Goal: Information Seeking & Learning: Find specific fact

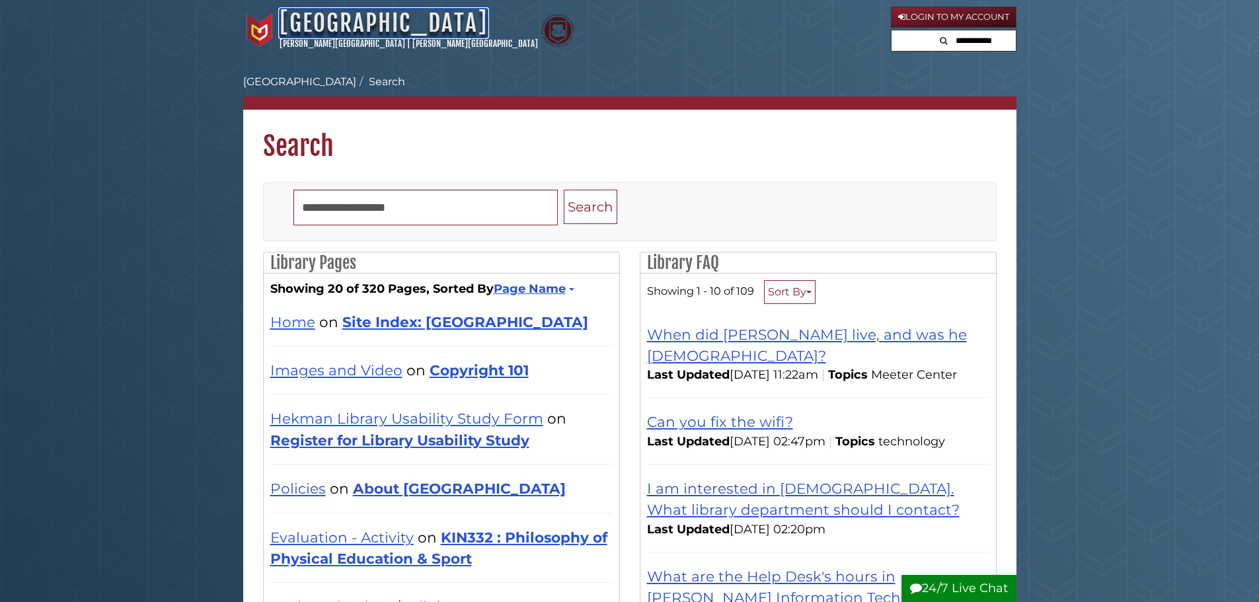
click at [362, 20] on link "Hekman Library" at bounding box center [384, 23] width 208 height 29
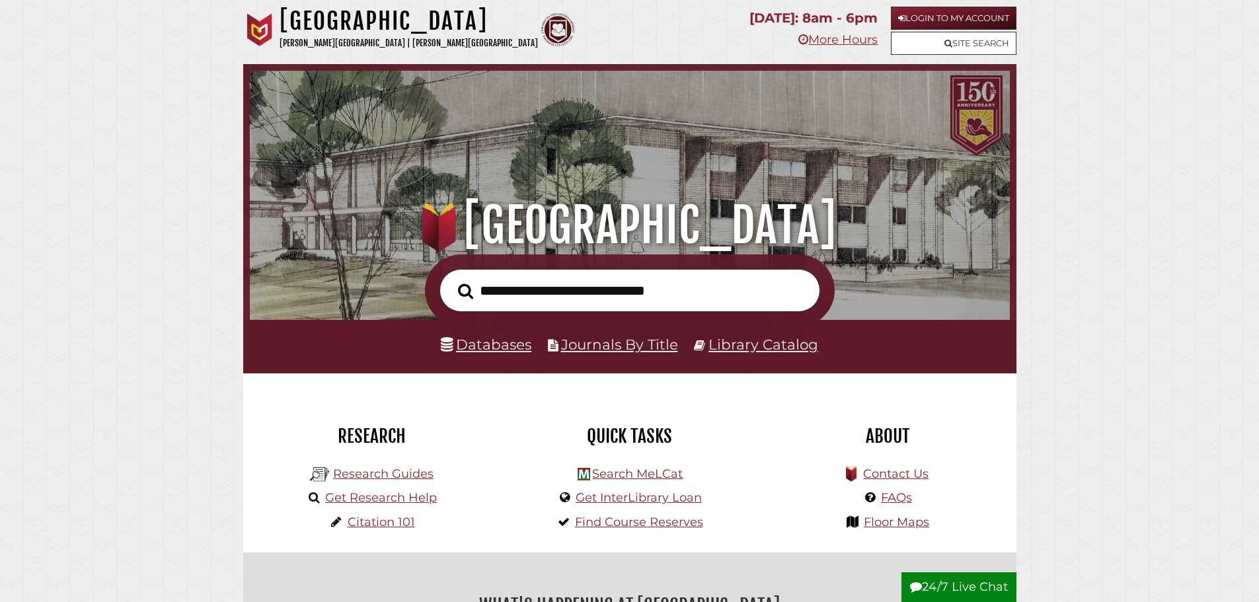
scroll to position [251, 754]
click at [971, 31] on div "Login to My Account Site Search" at bounding box center [954, 32] width 126 height 51
click at [972, 37] on link "Site Search" at bounding box center [954, 43] width 126 height 23
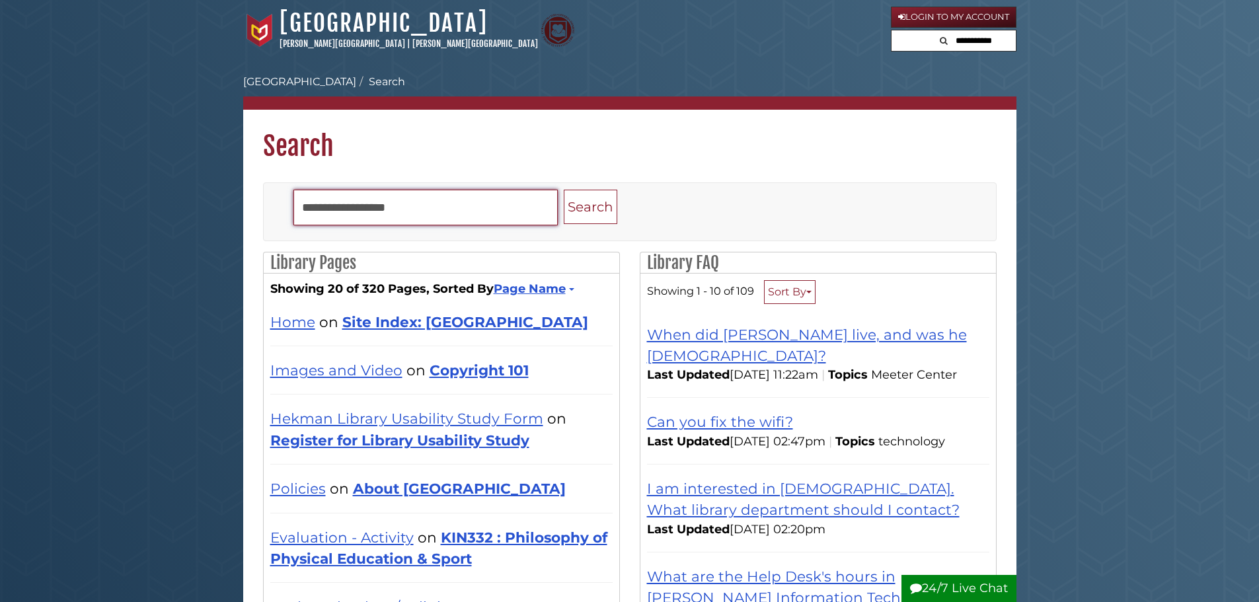
click at [390, 198] on input "Search" at bounding box center [426, 208] width 264 height 36
type input "*********"
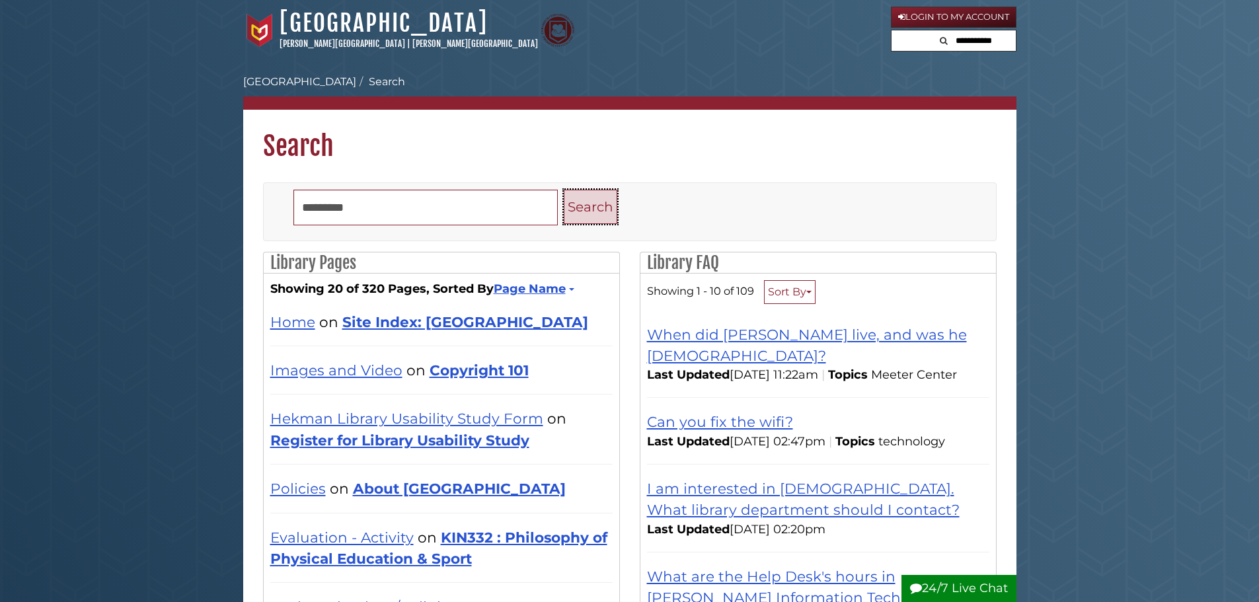
click at [588, 208] on button "Search" at bounding box center [591, 207] width 54 height 35
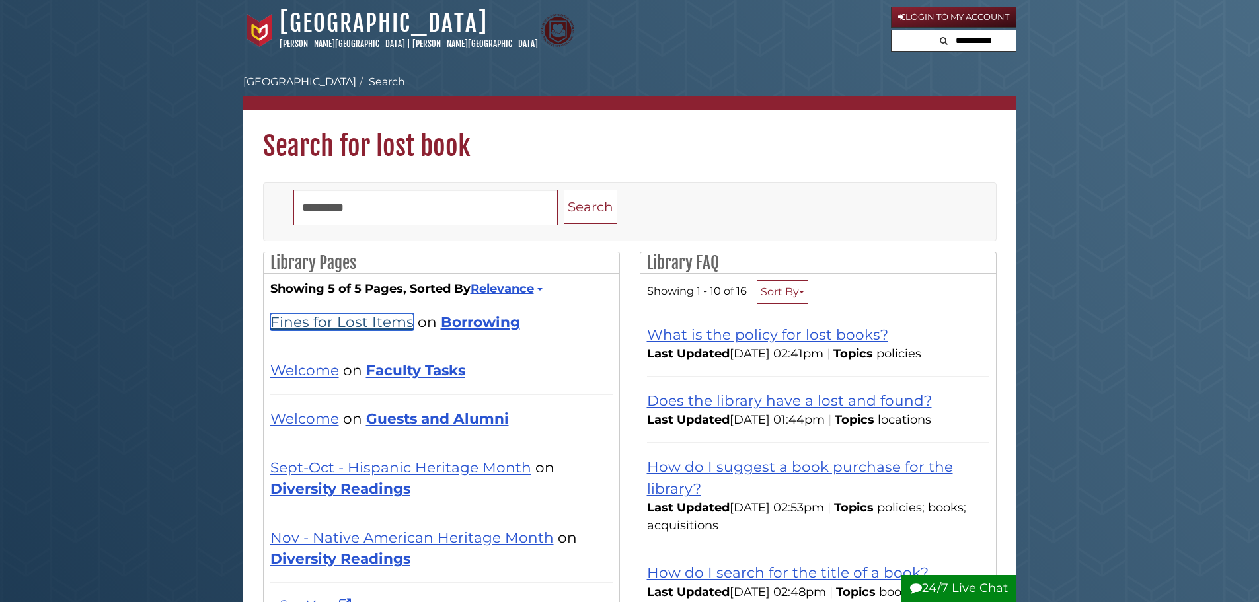
click at [352, 323] on link "Fines for Lost Items" at bounding box center [341, 321] width 143 height 17
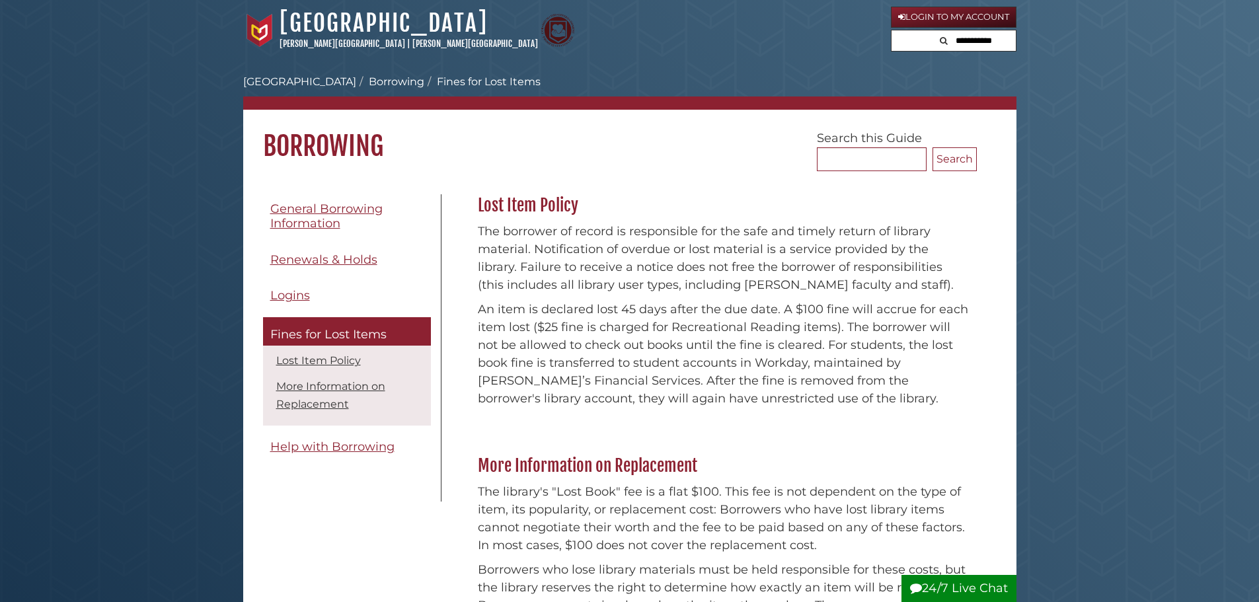
click at [1004, 42] on input "text" at bounding box center [975, 40] width 79 height 21
type input "*"
type input "******"
click at [892, 30] on button "Search" at bounding box center [900, 39] width 16 height 18
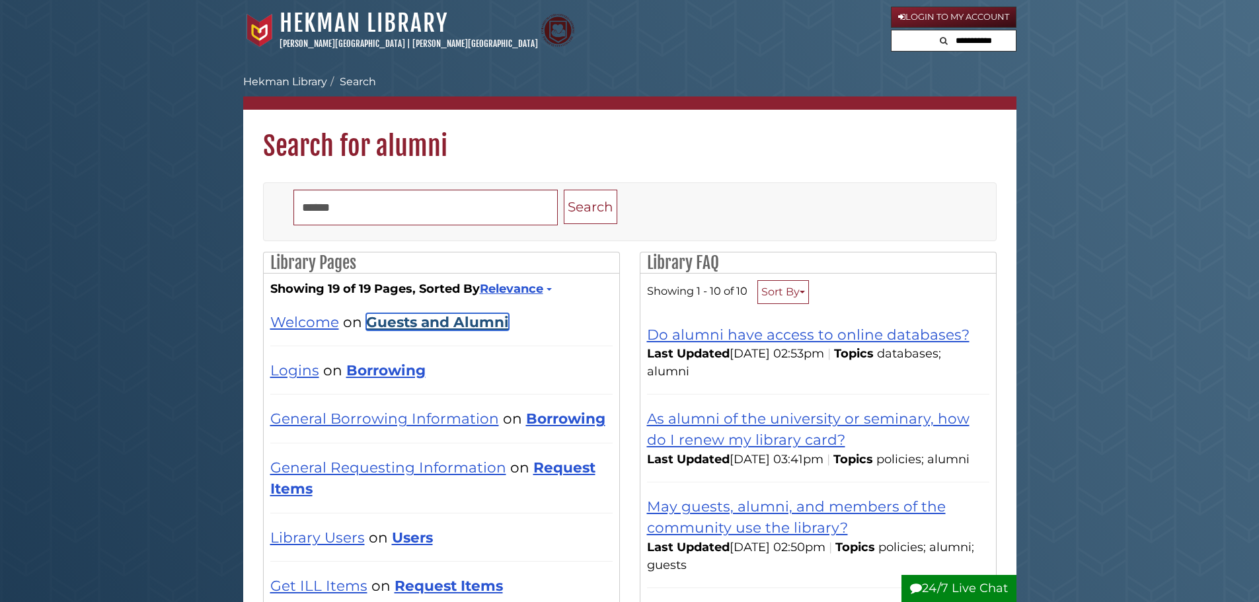
click at [412, 320] on link "Guests and Alumni" at bounding box center [437, 321] width 143 height 17
